Goal: Information Seeking & Learning: Learn about a topic

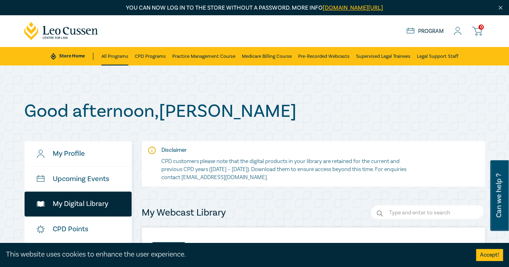
click at [122, 60] on link "All Programs" at bounding box center [114, 56] width 27 height 18
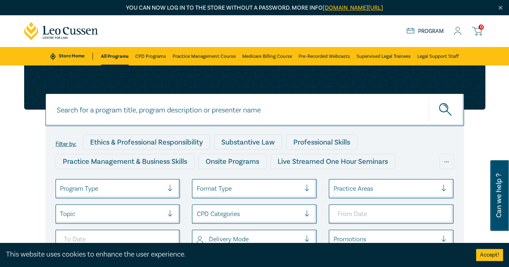
click at [395, 187] on div at bounding box center [385, 189] width 104 height 10
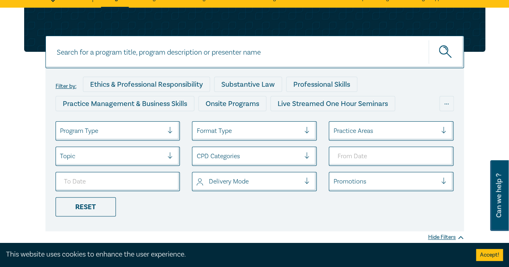
click at [291, 223] on div "Filter by: Ethics & Professional Responsibility Substantive Law Professional Sk…" at bounding box center [254, 149] width 418 height 163
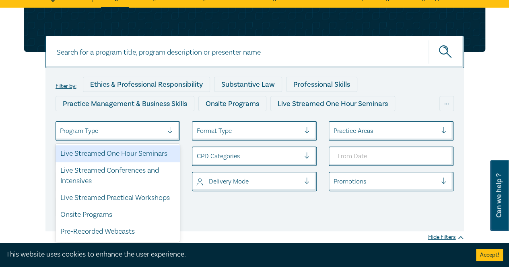
click at [155, 131] on div at bounding box center [112, 131] width 104 height 10
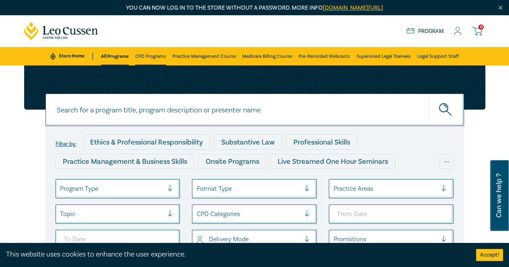
click at [162, 56] on link "CPD Programs" at bounding box center [150, 56] width 31 height 18
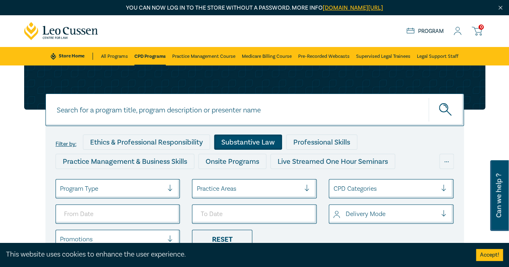
click at [240, 140] on div "Substantive Law" at bounding box center [248, 142] width 68 height 15
click at [113, 56] on link "All Programs" at bounding box center [114, 56] width 27 height 18
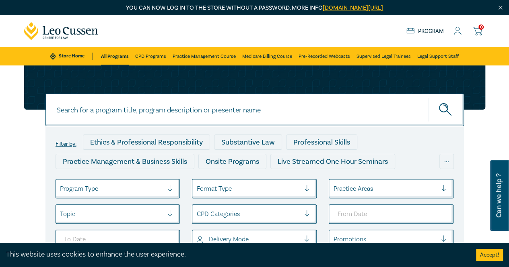
click at [85, 57] on link "Store Home" at bounding box center [71, 56] width 42 height 7
